Goal: Task Accomplishment & Management: Manage account settings

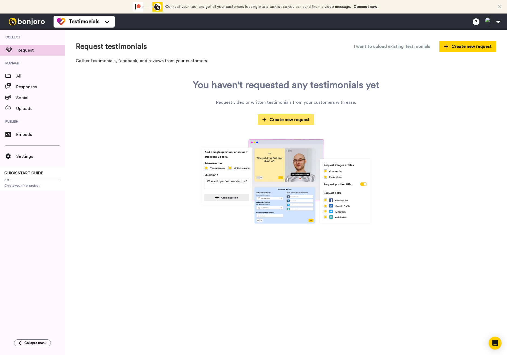
click at [288, 123] on button "Create new request" at bounding box center [286, 119] width 57 height 11
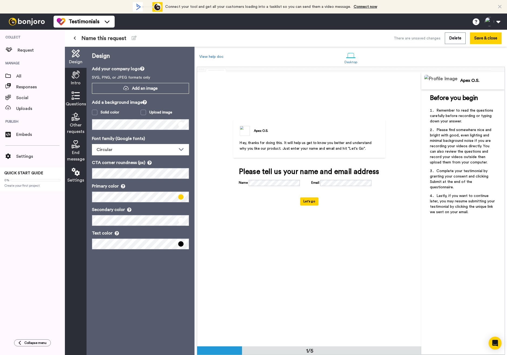
click at [225, 156] on div "Apex O.S. Hey, thanks for doing this. It will help us get to know you better an…" at bounding box center [309, 209] width 168 height 206
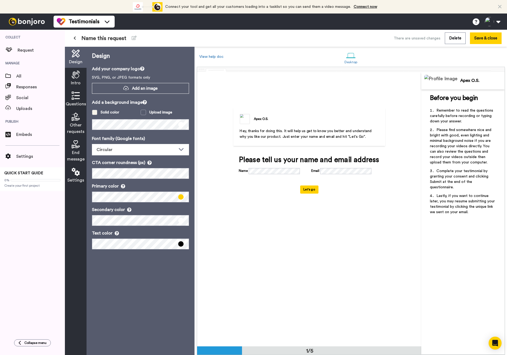
click at [94, 113] on span at bounding box center [94, 112] width 5 height 5
click at [144, 113] on span at bounding box center [143, 112] width 5 height 5
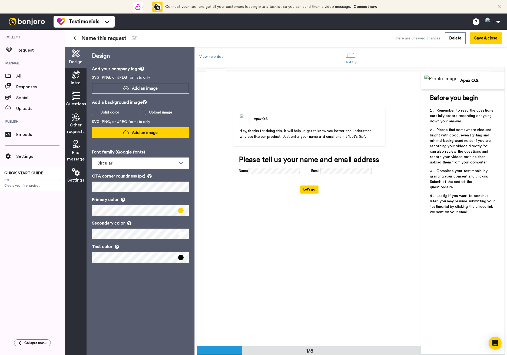
click at [142, 135] on span "Add an image" at bounding box center [145, 133] width 26 height 6
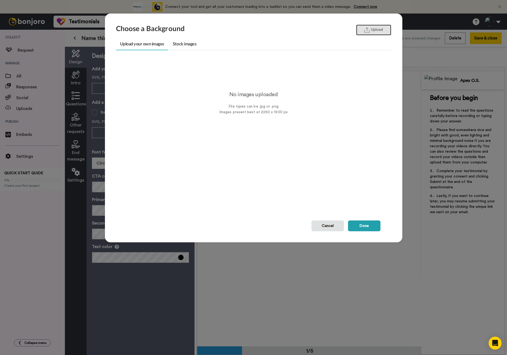
click at [379, 35] on button "Upload" at bounding box center [373, 30] width 35 height 11
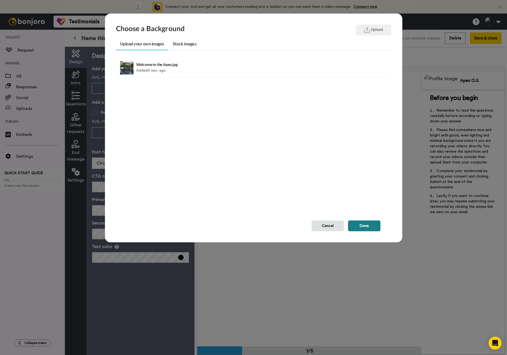
click at [371, 226] on button "Done" at bounding box center [364, 226] width 32 height 11
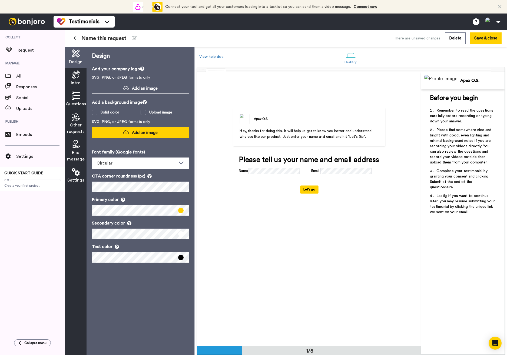
click at [146, 132] on span "Add an image" at bounding box center [145, 133] width 26 height 6
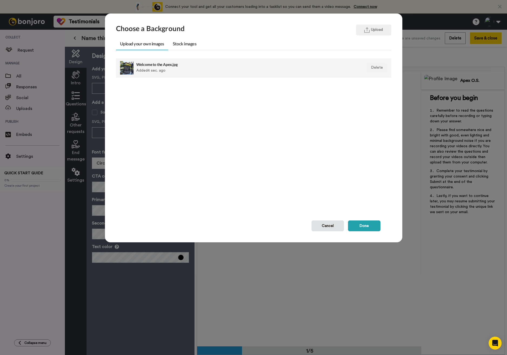
click at [150, 64] on h4 "Welcome to the Apex.jpg" at bounding box center [227, 64] width 182 height 4
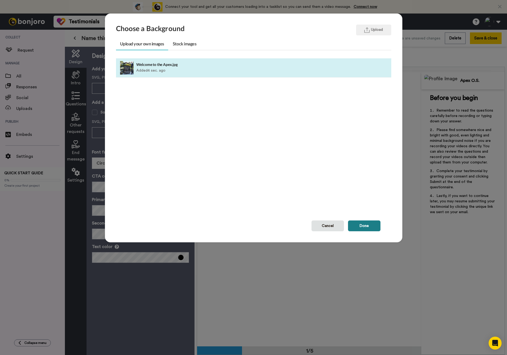
click at [367, 227] on button "Done" at bounding box center [364, 226] width 32 height 11
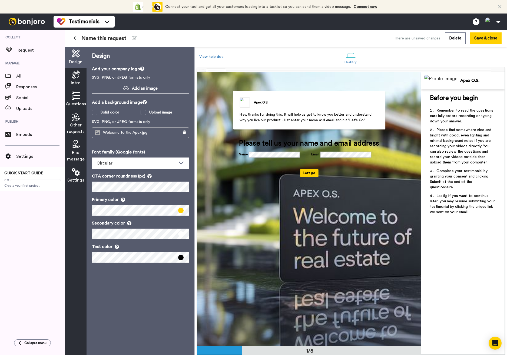
scroll to position [34, 0]
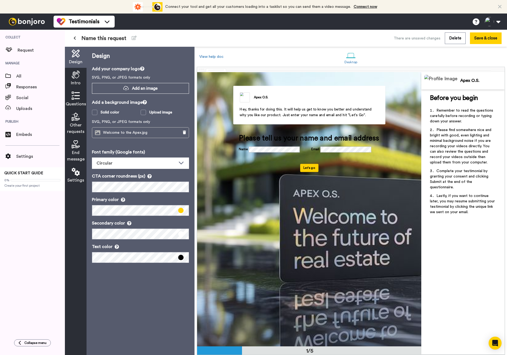
click at [295, 139] on div "Please tell us your name and email address" at bounding box center [309, 138] width 141 height 8
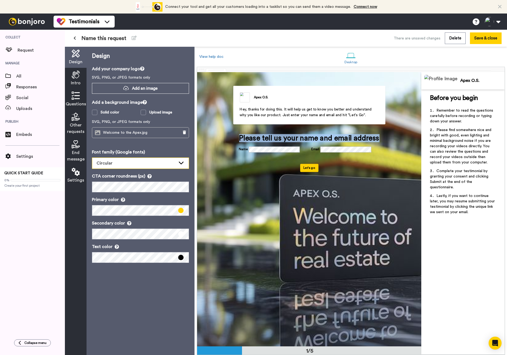
click at [152, 165] on div "Circular" at bounding box center [135, 163] width 79 height 6
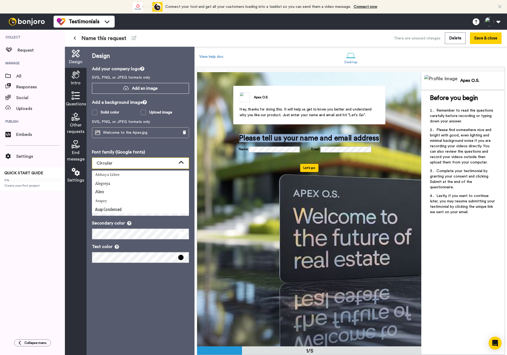
click at [151, 166] on div "Circular" at bounding box center [135, 163] width 79 height 6
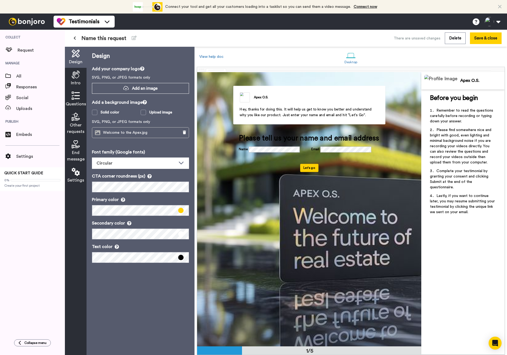
click at [180, 258] on span at bounding box center [180, 257] width 5 height 5
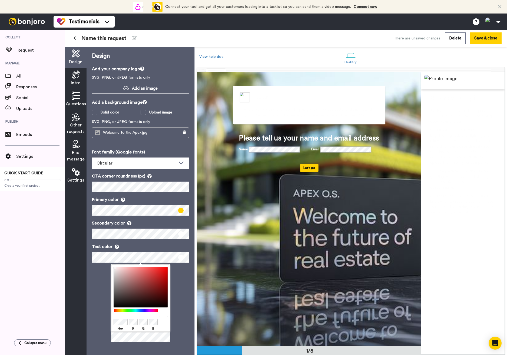
drag, startPoint x: 122, startPoint y: 272, endPoint x: 88, endPoint y: 254, distance: 38.3
click at [88, 255] on body "Connect your tool now! Connect your tool and get all your customers loading int…" at bounding box center [253, 177] width 507 height 355
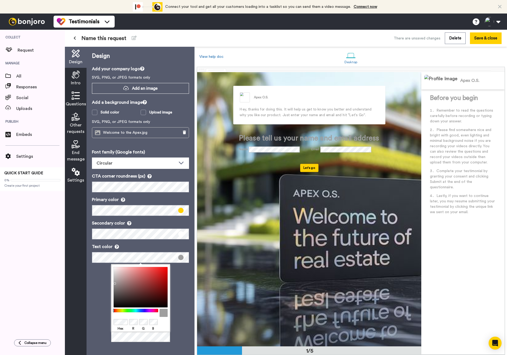
drag, startPoint x: 125, startPoint y: 272, endPoint x: 107, endPoint y: 282, distance: 20.3
click at [107, 282] on body "Connect your tool now! Connect your tool and get all your customers loading int…" at bounding box center [253, 177] width 507 height 355
click at [469, 55] on div "View help doc Desktop" at bounding box center [350, 57] width 303 height 20
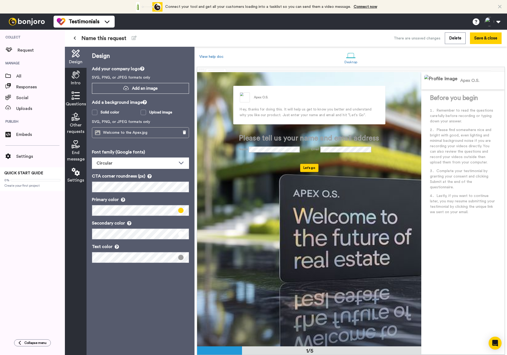
click at [181, 209] on span at bounding box center [180, 210] width 5 height 5
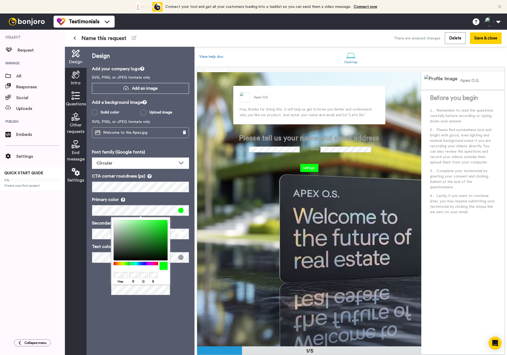
drag, startPoint x: 141, startPoint y: 265, endPoint x: 129, endPoint y: 264, distance: 12.7
click at [129, 264] on div at bounding box center [135, 264] width 46 height 4
click at [171, 233] on body "Connect your tool now! Connect your tool and get all your customers loading int…" at bounding box center [253, 177] width 507 height 355
click at [166, 298] on div "Design Add your company logo SVG, PNG, or JPEG formats only Add an image Add a …" at bounding box center [140, 201] width 108 height 308
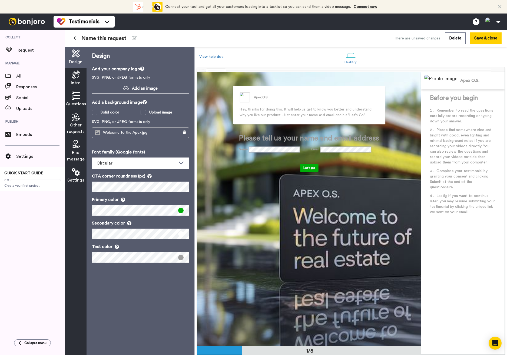
click at [243, 95] on img at bounding box center [244, 97] width 10 height 10
click at [262, 110] on span "Hey, thanks for doing this. It will help us get to know you better and understa…" at bounding box center [305, 112] width 133 height 9
click at [79, 81] on span "Intro" at bounding box center [76, 83] width 10 height 6
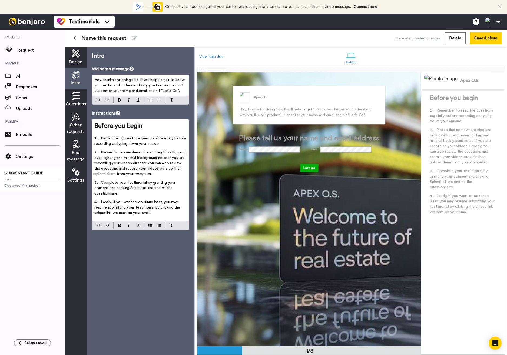
click at [74, 94] on icon at bounding box center [76, 96] width 8 height 8
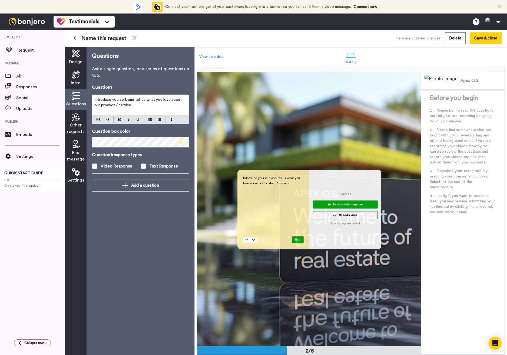
scroll to position [274, 0]
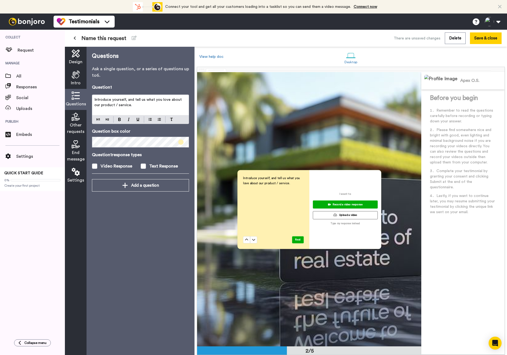
click at [122, 134] on p "Question box color" at bounding box center [140, 131] width 97 height 6
click at [135, 132] on p "Question box color" at bounding box center [140, 131] width 97 height 6
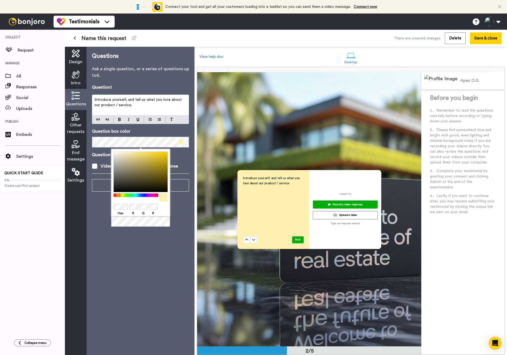
click at [142, 133] on p "Question box color" at bounding box center [140, 131] width 97 height 6
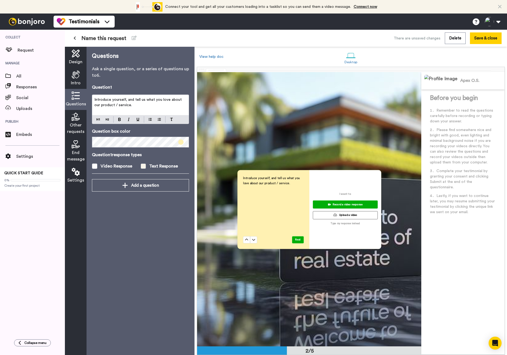
click at [145, 167] on span at bounding box center [143, 165] width 5 height 5
click at [77, 120] on icon at bounding box center [76, 117] width 8 height 8
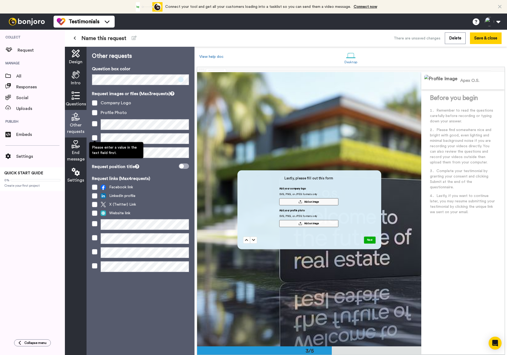
scroll to position [548, 0]
click at [78, 152] on span "End message" at bounding box center [76, 155] width 18 height 13
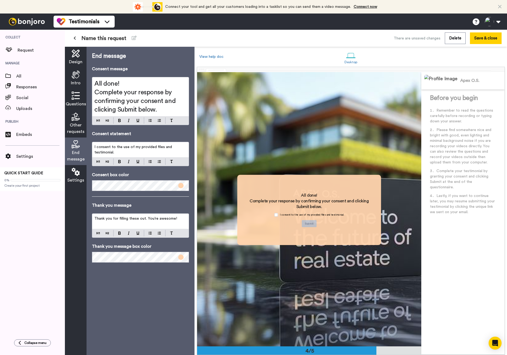
scroll to position [822, 0]
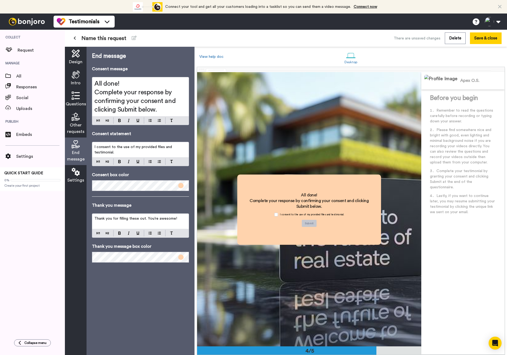
click at [77, 179] on span "Settings" at bounding box center [75, 180] width 17 height 6
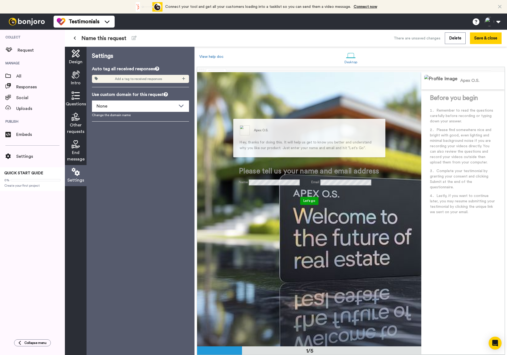
scroll to position [0, 0]
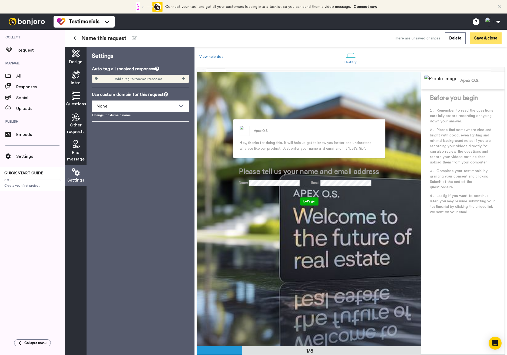
click at [488, 41] on button "Save & close" at bounding box center [486, 38] width 32 height 12
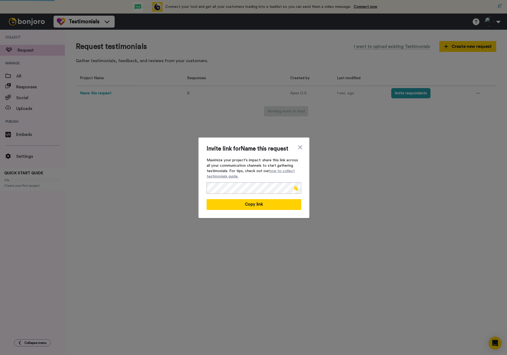
drag, startPoint x: 295, startPoint y: 189, endPoint x: 282, endPoint y: 198, distance: 15.9
click at [295, 189] on span at bounding box center [296, 188] width 4 height 4
click at [297, 151] on div "Invite link for Name this request Maximize your project's impact: share this li…" at bounding box center [253, 178] width 95 height 64
click at [296, 147] on div "Invite link for Name this request Maximize your project's impact: share this li…" at bounding box center [253, 178] width 95 height 64
drag, startPoint x: 301, startPoint y: 146, endPoint x: 312, endPoint y: 149, distance: 11.2
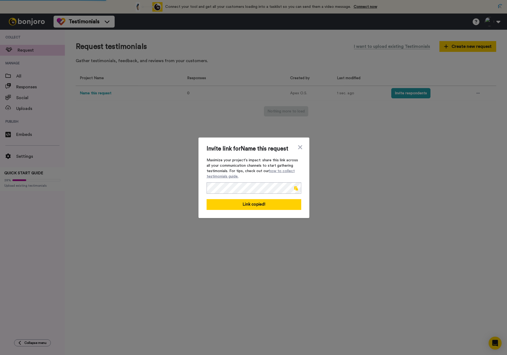
click at [300, 146] on icon at bounding box center [300, 147] width 4 height 4
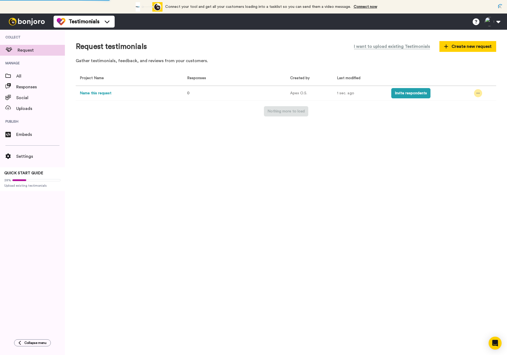
click at [478, 95] on icon at bounding box center [477, 93] width 3 height 4
click at [461, 133] on span "Edit project" at bounding box center [465, 133] width 21 height 4
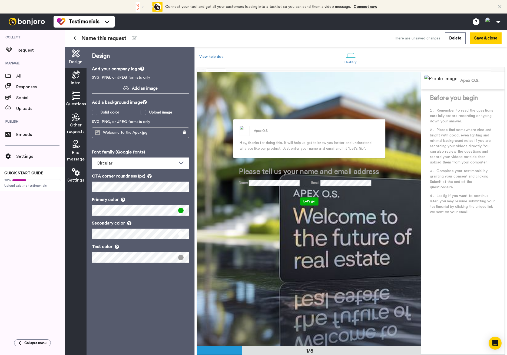
click at [262, 132] on div "Apex O.S." at bounding box center [261, 130] width 14 height 5
click at [494, 24] on button at bounding box center [492, 22] width 21 height 12
click at [481, 40] on link "My Profile" at bounding box center [474, 38] width 57 height 11
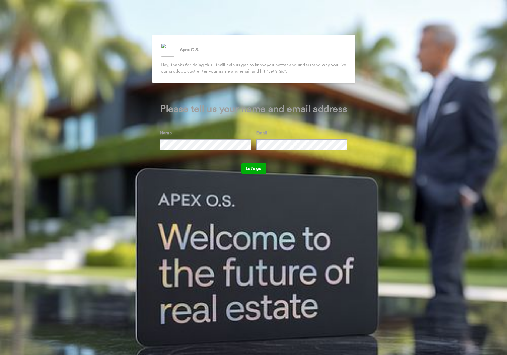
click at [231, 67] on span "Hey, thanks for doing this. It will help us get to know you better and understa…" at bounding box center [254, 68] width 186 height 11
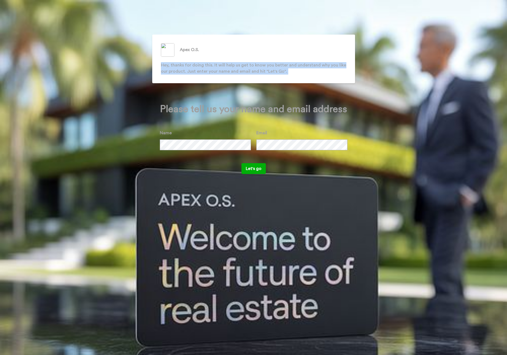
click at [231, 67] on span "Hey, thanks for doing this. It will help us get to know you better and understa…" at bounding box center [254, 68] width 186 height 11
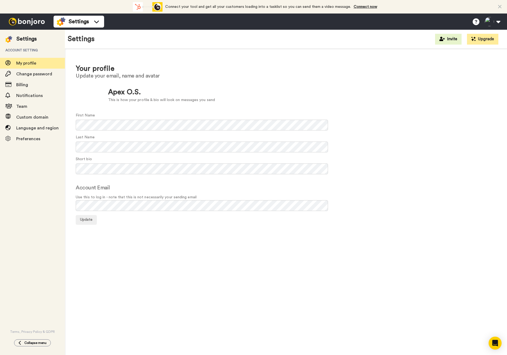
click at [296, 73] on h2 "Update your email, name and avatar" at bounding box center [286, 76] width 420 height 6
click at [496, 24] on button at bounding box center [492, 22] width 21 height 12
click at [340, 79] on div "Your profile Update your email, name and avatar Update Apex O.S. This is how yo…" at bounding box center [286, 144] width 442 height 191
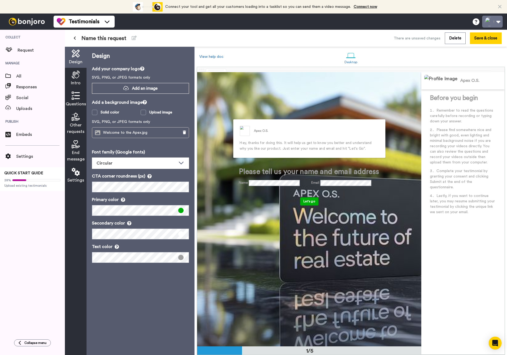
click at [498, 23] on button at bounding box center [492, 22] width 21 height 12
click at [402, 37] on div "There are unsaved changes" at bounding box center [416, 38] width 47 height 5
click at [433, 78] on img at bounding box center [440, 79] width 33 height 8
click at [428, 78] on img at bounding box center [440, 79] width 33 height 8
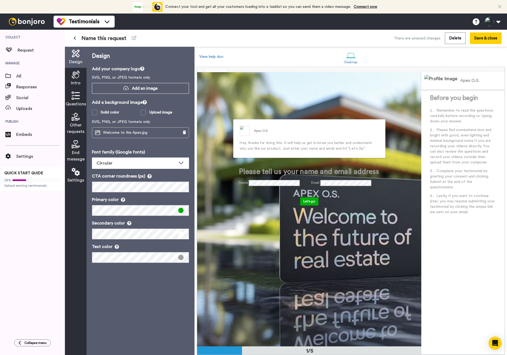
click at [428, 78] on img at bounding box center [440, 79] width 33 height 8
click at [485, 21] on button at bounding box center [492, 22] width 21 height 12
click at [479, 25] on li "Help docs" at bounding box center [476, 22] width 12 height 12
click at [491, 24] on button at bounding box center [492, 22] width 21 height 12
click at [473, 39] on span "My Profile" at bounding box center [470, 38] width 20 height 6
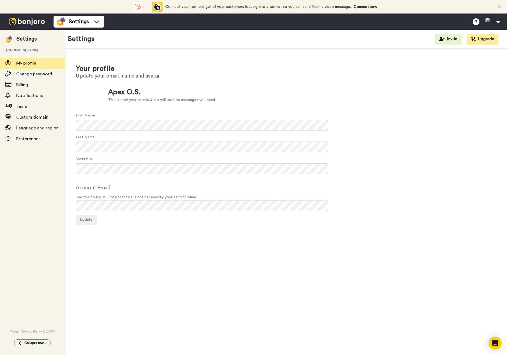
click at [105, 252] on div "Your profile Update your email, name and avatar Update Apex O.S. This is how yo…" at bounding box center [286, 210] width 442 height 323
click at [85, 220] on span "Update" at bounding box center [86, 220] width 12 height 4
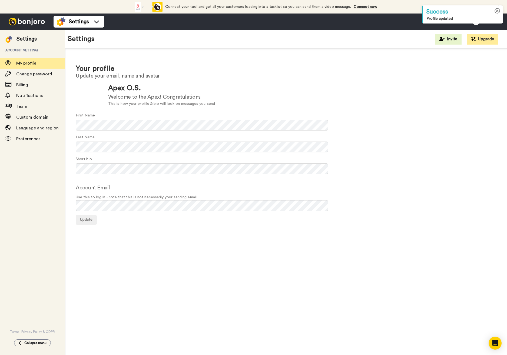
click at [496, 10] on icon at bounding box center [497, 11] width 6 height 6
click at [491, 21] on button at bounding box center [492, 22] width 21 height 12
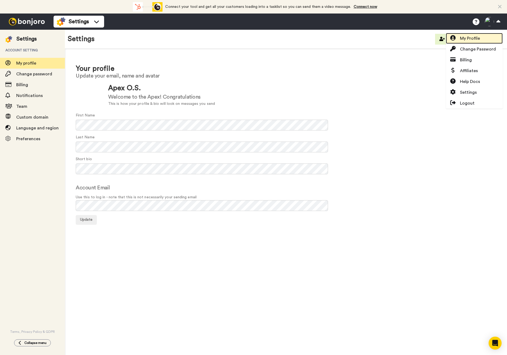
click at [480, 40] on link "My Profile" at bounding box center [474, 38] width 57 height 11
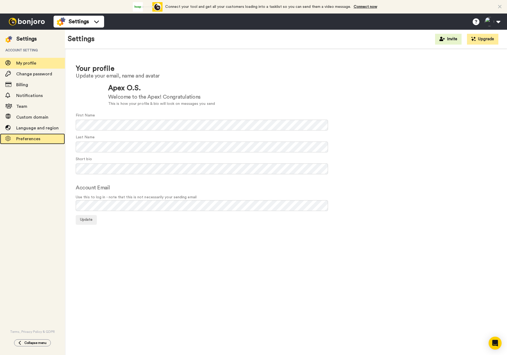
click at [37, 138] on span "Preferences" at bounding box center [28, 139] width 24 height 4
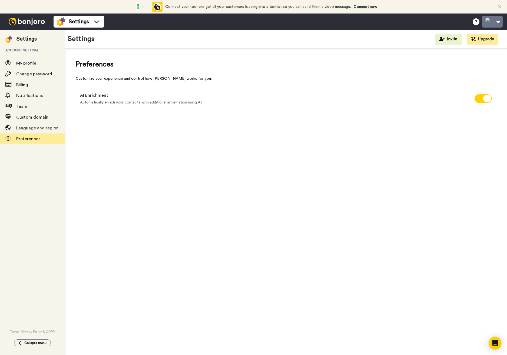
click at [496, 21] on button at bounding box center [492, 22] width 21 height 12
